Goal: Information Seeking & Learning: Learn about a topic

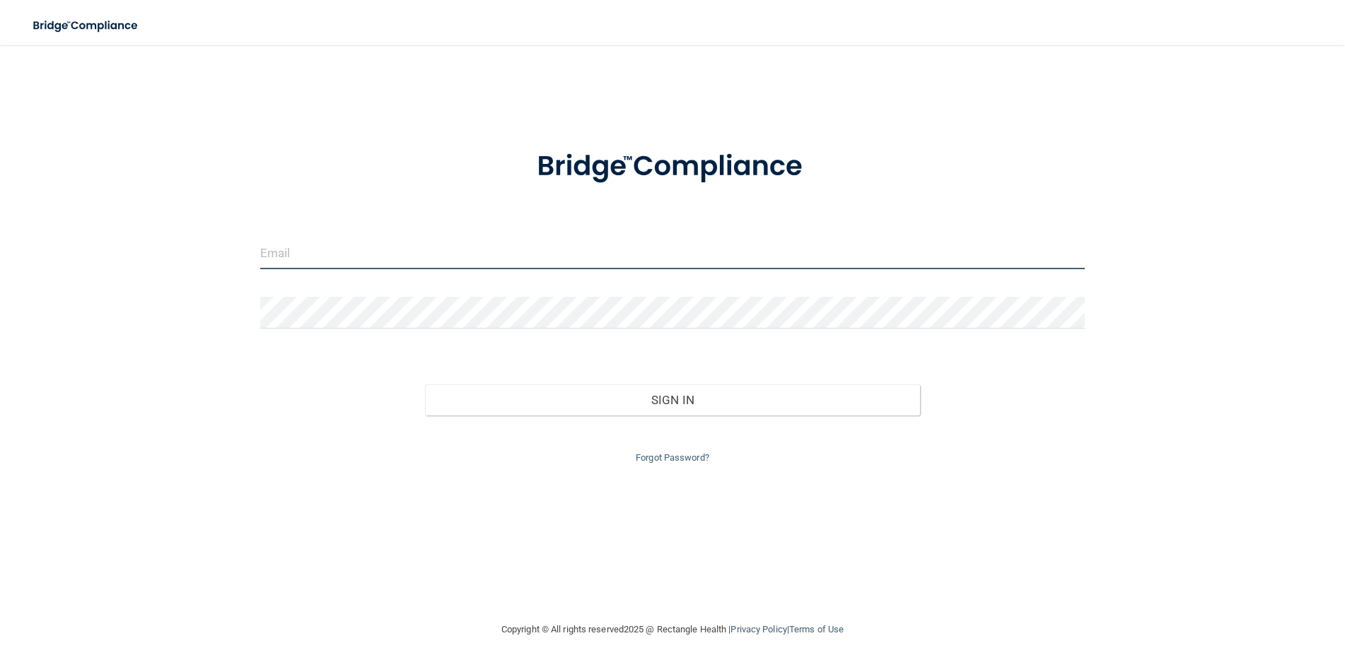
type input "[EMAIL_ADDRESS][DOMAIN_NAME]"
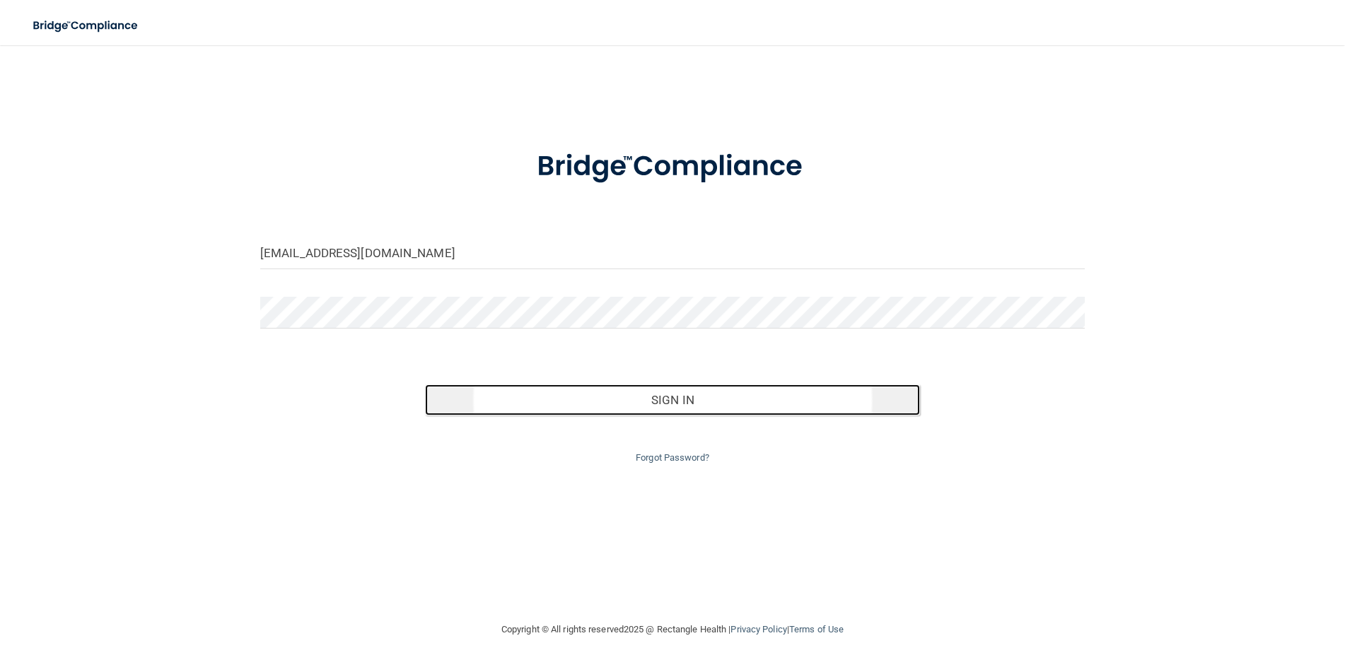
click at [674, 399] on button "Sign In" at bounding box center [672, 400] width 495 height 31
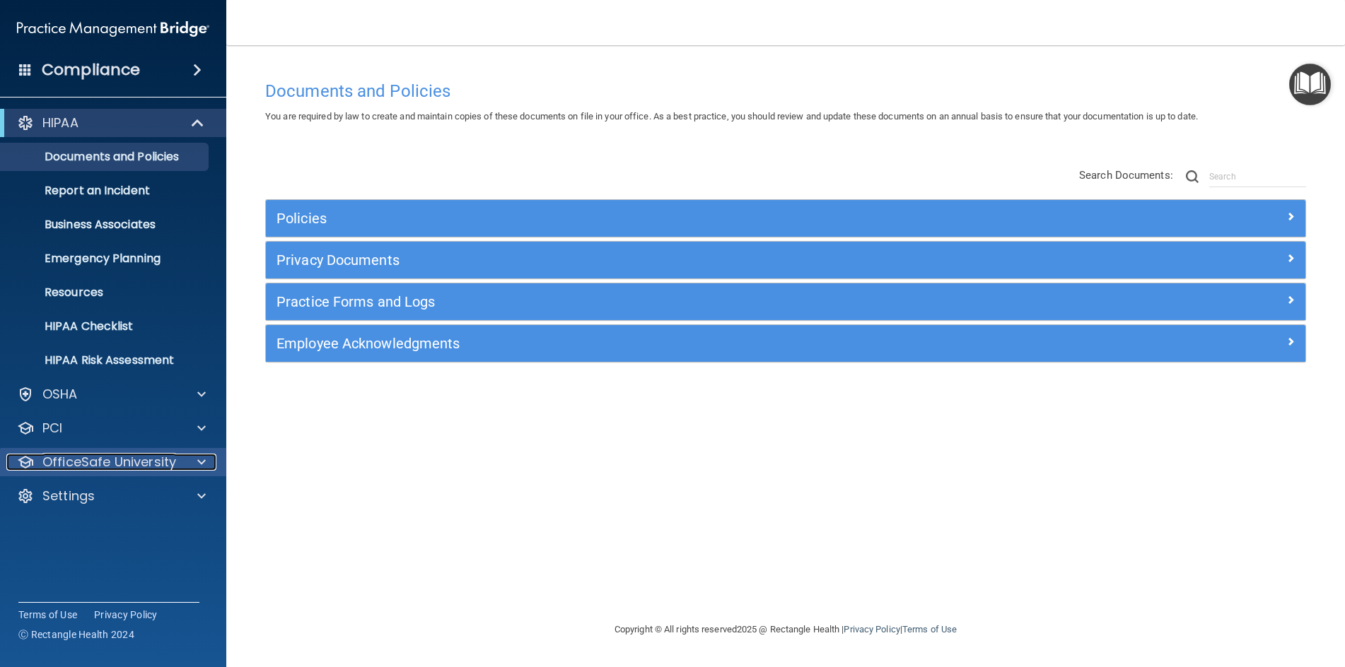
click at [198, 461] on span at bounding box center [201, 462] width 8 height 17
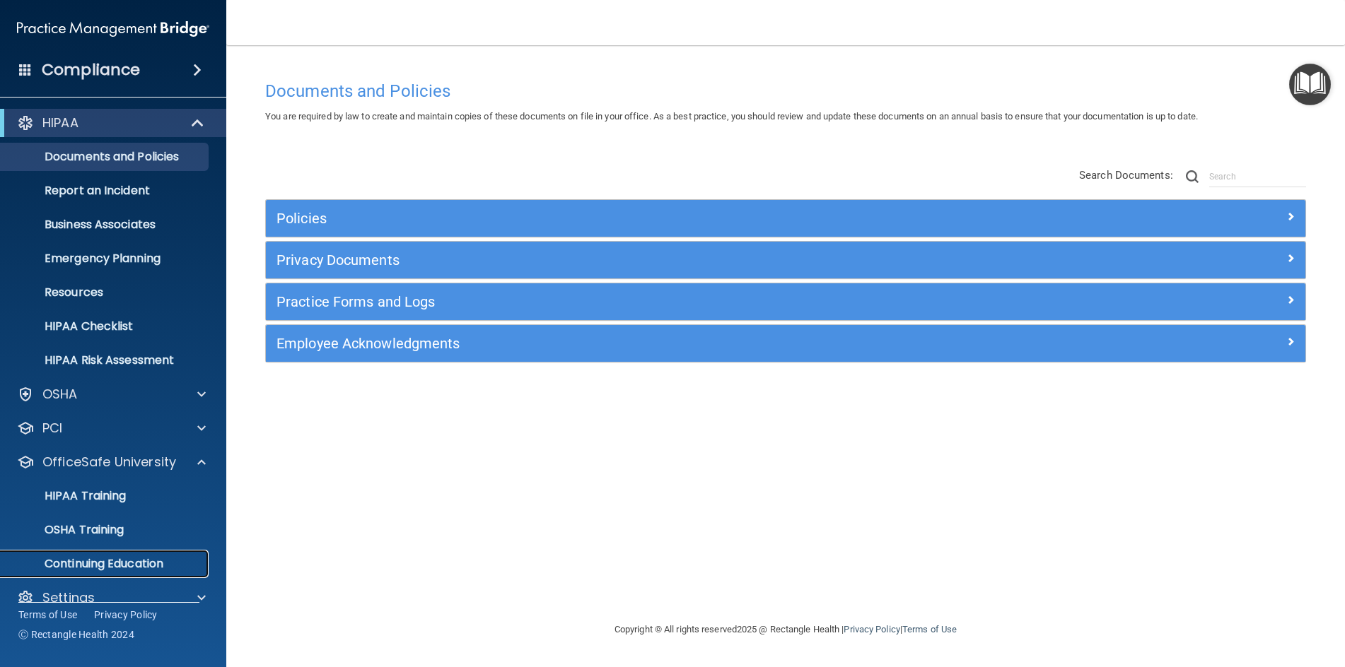
click at [90, 566] on p "Continuing Education" at bounding box center [105, 564] width 193 height 14
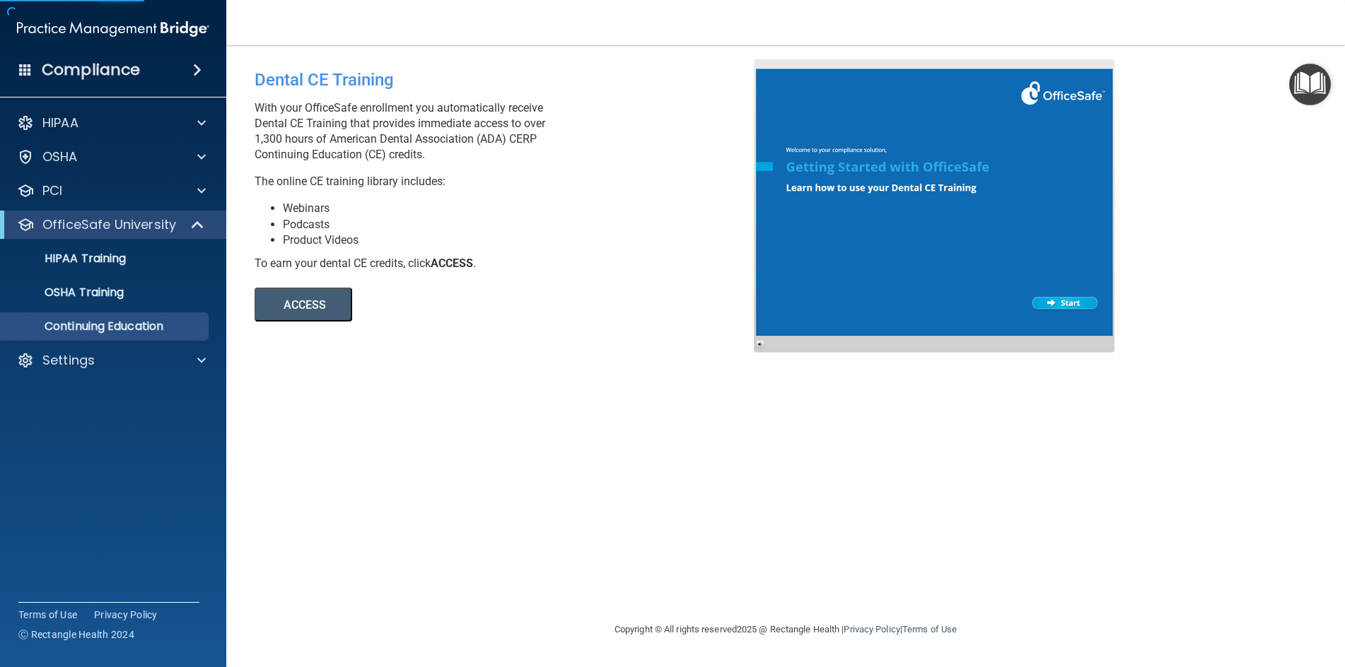
click at [319, 313] on button "ACCESS" at bounding box center [304, 305] width 98 height 34
click at [288, 307] on button "ACCESS" at bounding box center [304, 305] width 98 height 34
click at [66, 293] on p "OSHA Training" at bounding box center [66, 293] width 115 height 14
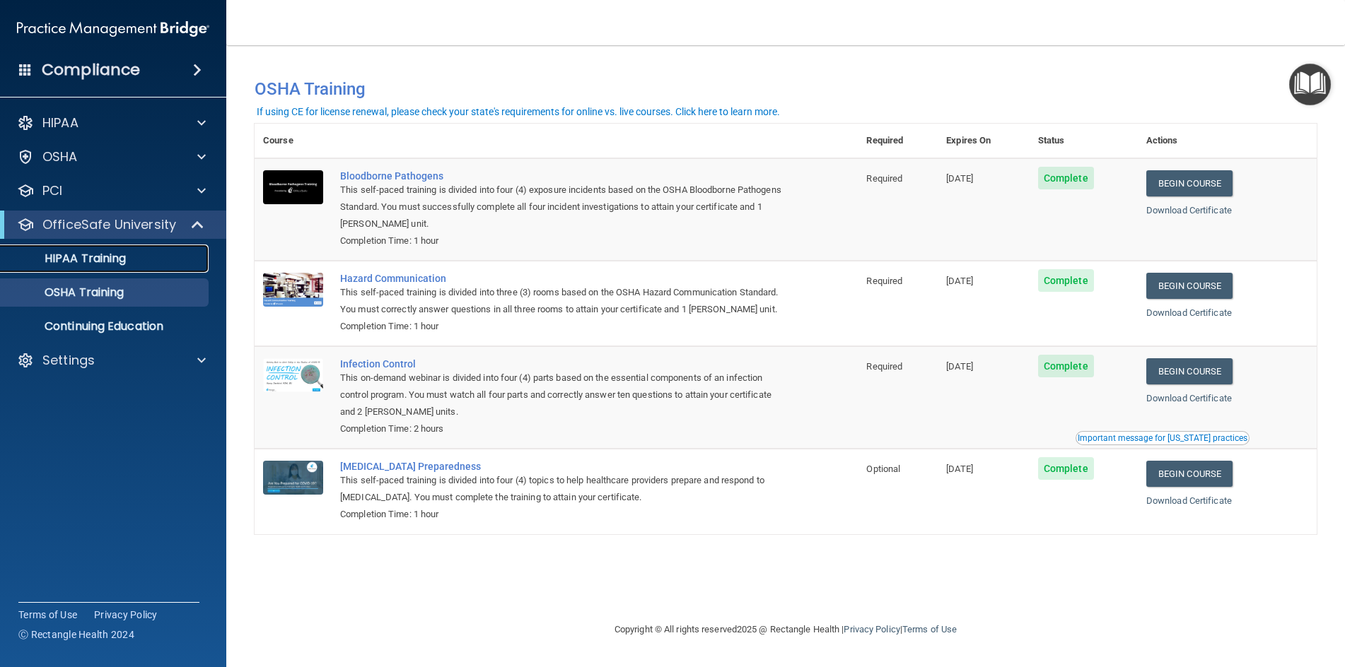
click at [76, 255] on p "HIPAA Training" at bounding box center [67, 259] width 117 height 14
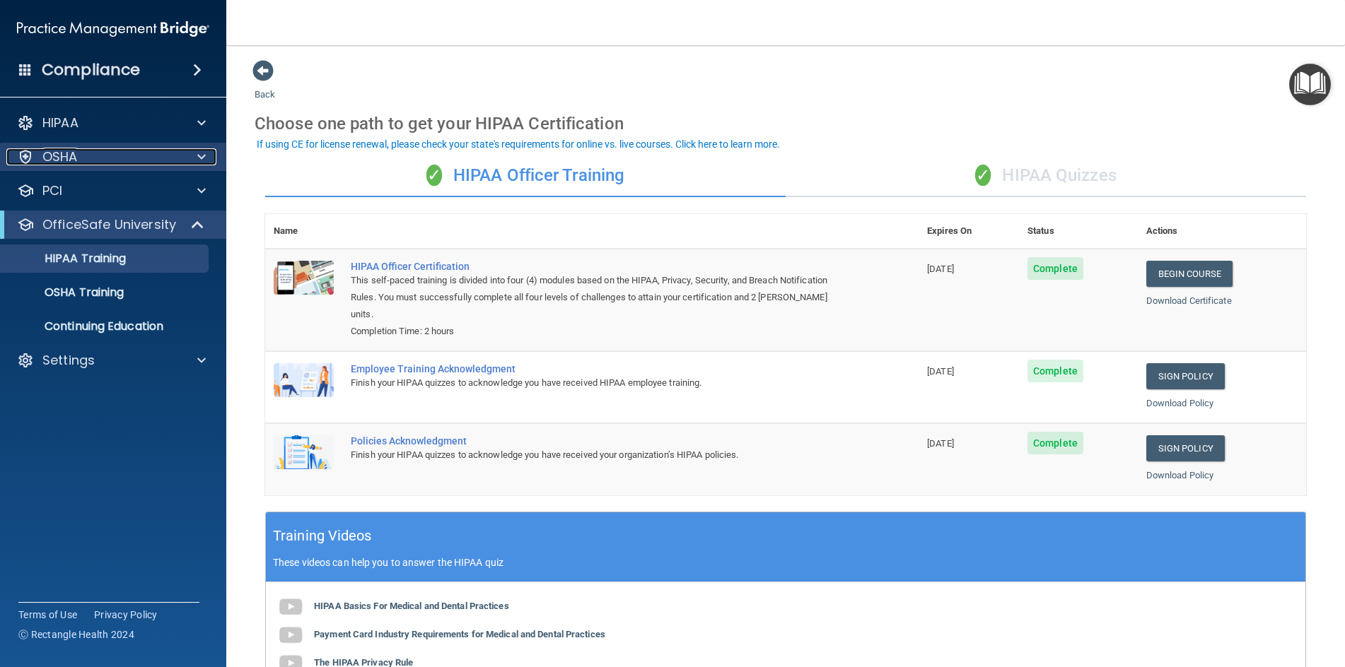
click at [101, 158] on div "OSHA" at bounding box center [93, 156] width 175 height 17
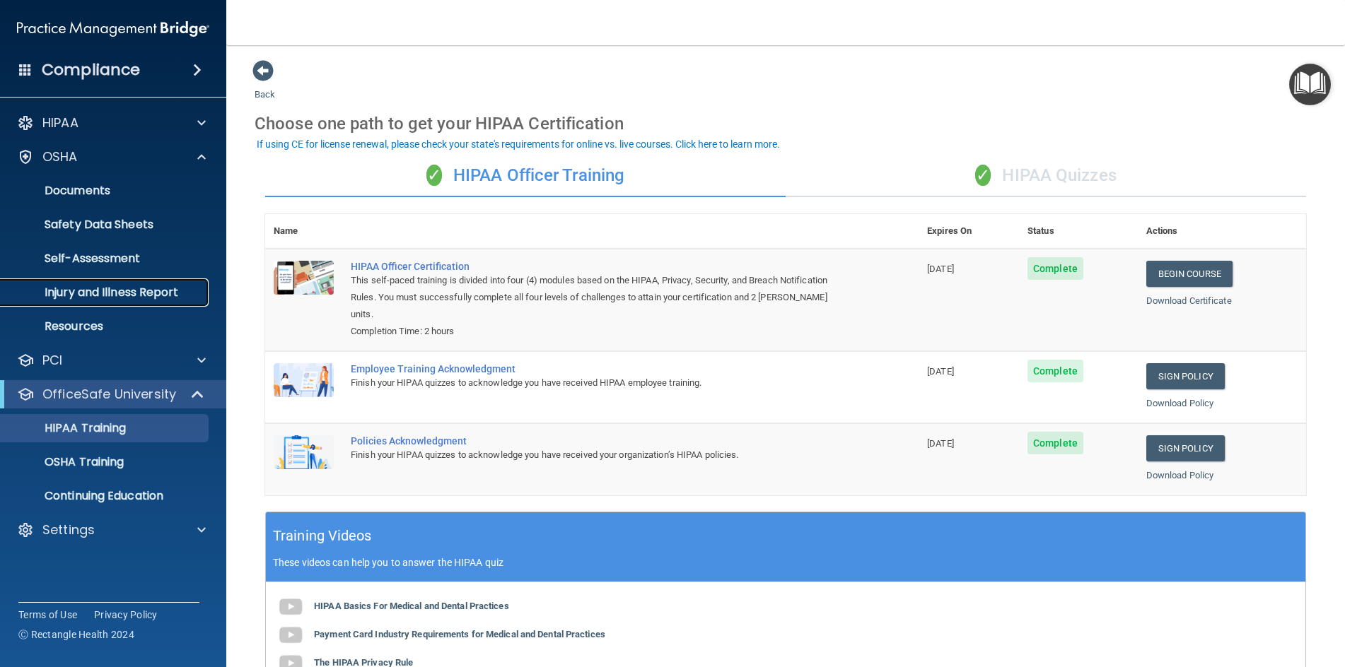
click at [132, 297] on p "Injury and Illness Report" at bounding box center [105, 293] width 193 height 14
